Goal: Register for event/course

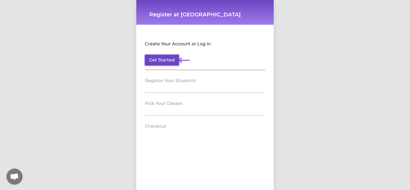
click at [166, 60] on button "Get Started" at bounding box center [162, 60] width 34 height 11
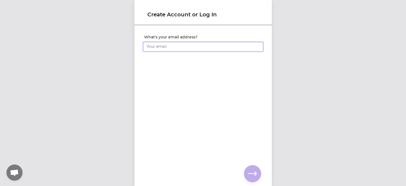
type input "[EMAIL_ADDRESS][DOMAIN_NAME]"
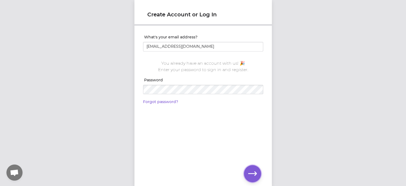
click at [251, 172] on icon "button" at bounding box center [252, 173] width 9 height 9
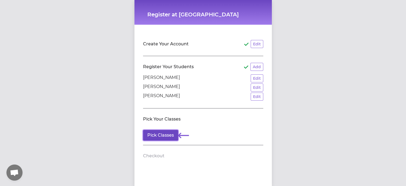
click at [165, 138] on button "Pick Classes" at bounding box center [160, 135] width 35 height 11
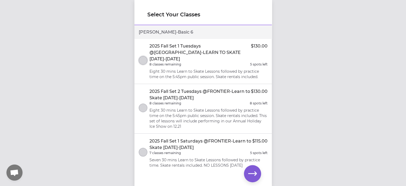
click at [141, 57] on button "select class" at bounding box center [143, 60] width 9 height 9
click at [252, 173] on icon "button" at bounding box center [252, 173] width 9 height 9
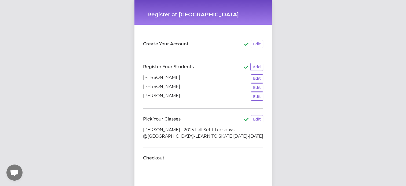
scroll to position [4, 0]
click at [153, 155] on h2 "Checkout" at bounding box center [153, 158] width 21 height 6
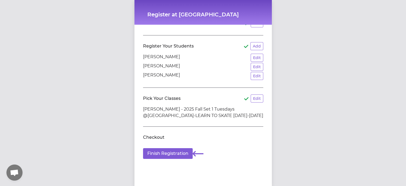
scroll to position [21, 0]
click at [186, 151] on button "Finish Registration" at bounding box center [168, 153] width 50 height 11
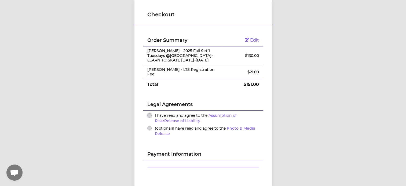
click at [147, 113] on button "I have read and agree to the Assumption of Risk/Release of Liability" at bounding box center [149, 115] width 4 height 4
click at [149, 126] on button "(optional) I have read and agree to the Photo & Media Release" at bounding box center [149, 128] width 4 height 4
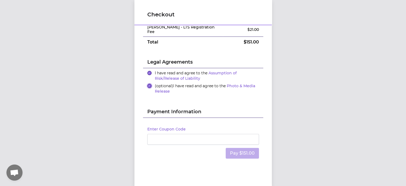
scroll to position [50, 0]
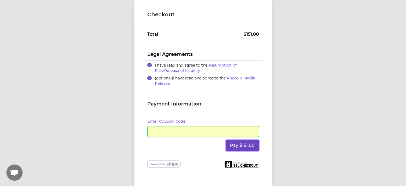
click at [238, 142] on button "Pay $151.00" at bounding box center [242, 145] width 33 height 11
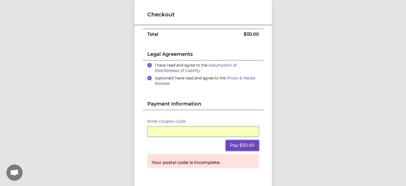
click at [228, 140] on button "Pay $151.00" at bounding box center [242, 145] width 33 height 11
